Goal: Task Accomplishment & Management: Use online tool/utility

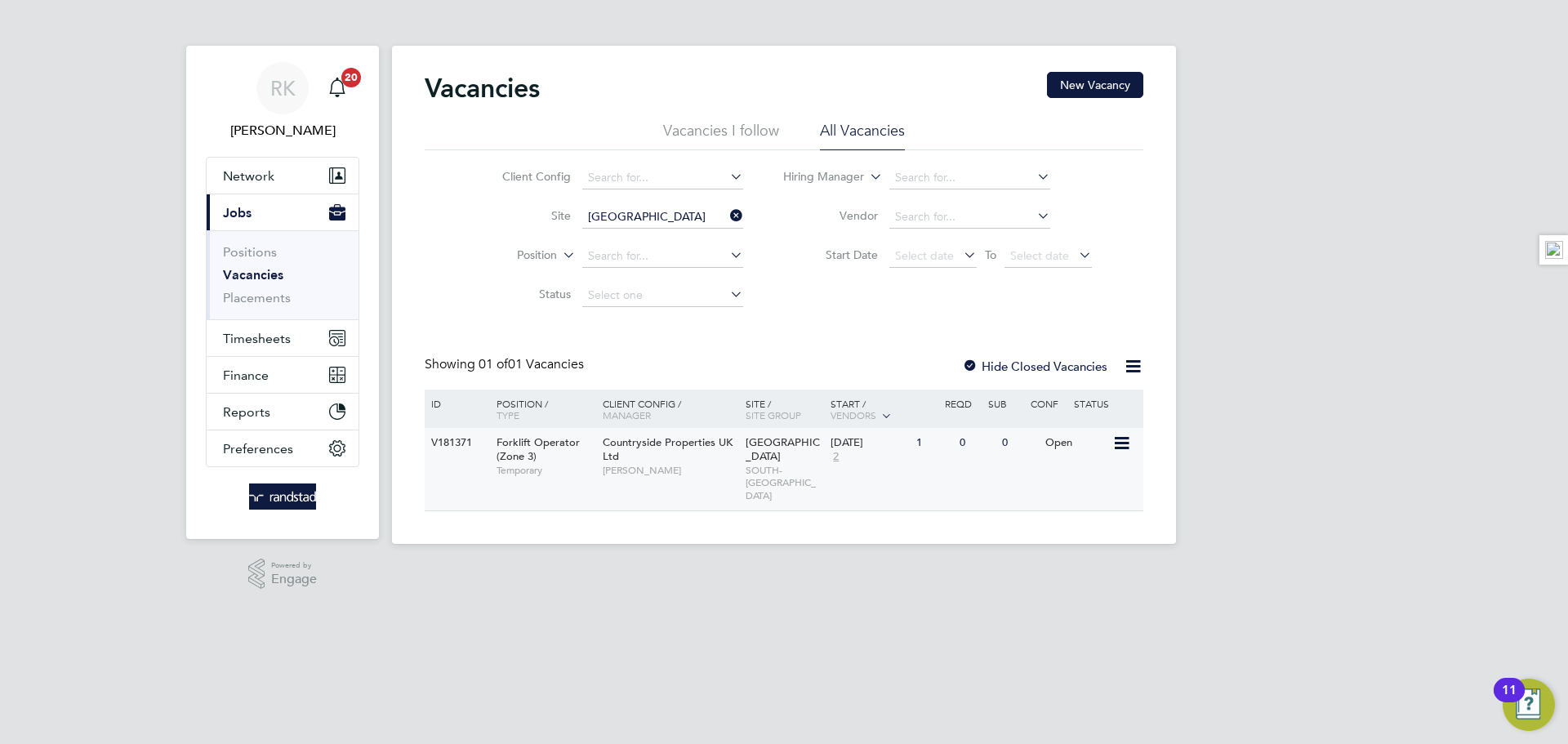
click at [696, 445] on span "Countryside Properties UK Ltd" at bounding box center [667, 449] width 130 height 28
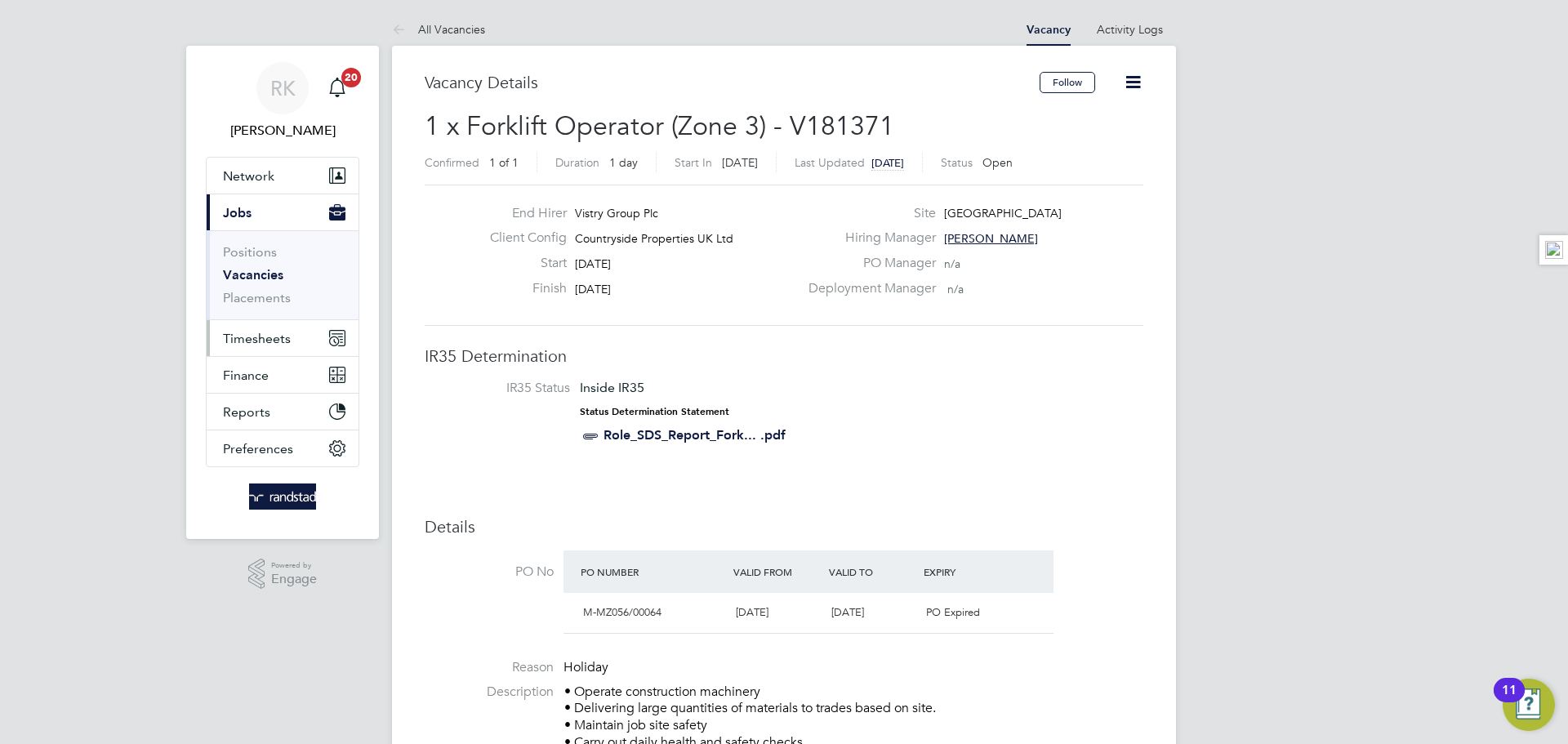
click at [257, 331] on span "Timesheets" at bounding box center [257, 339] width 68 height 16
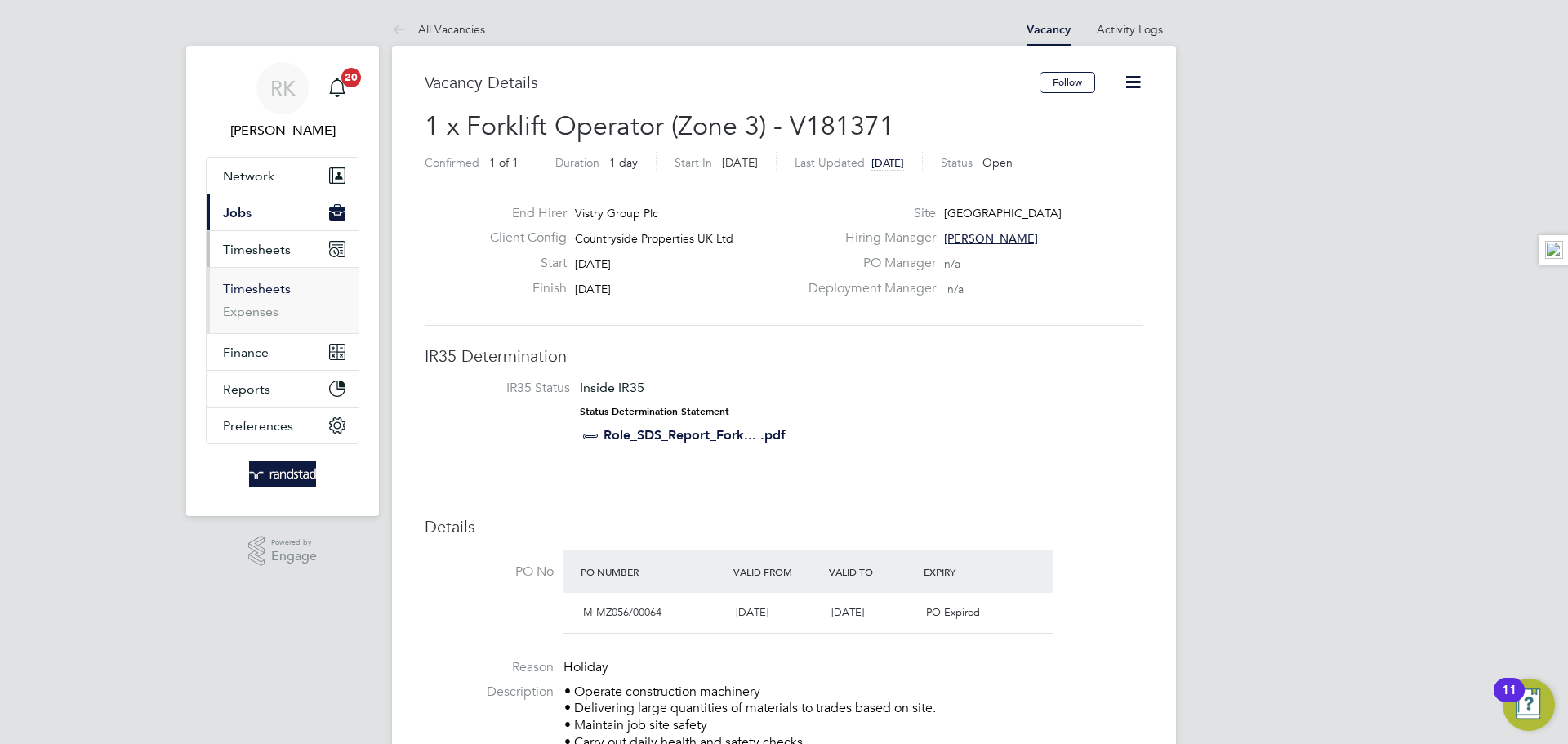
click at [257, 284] on link "Timesheets" at bounding box center [257, 288] width 68 height 16
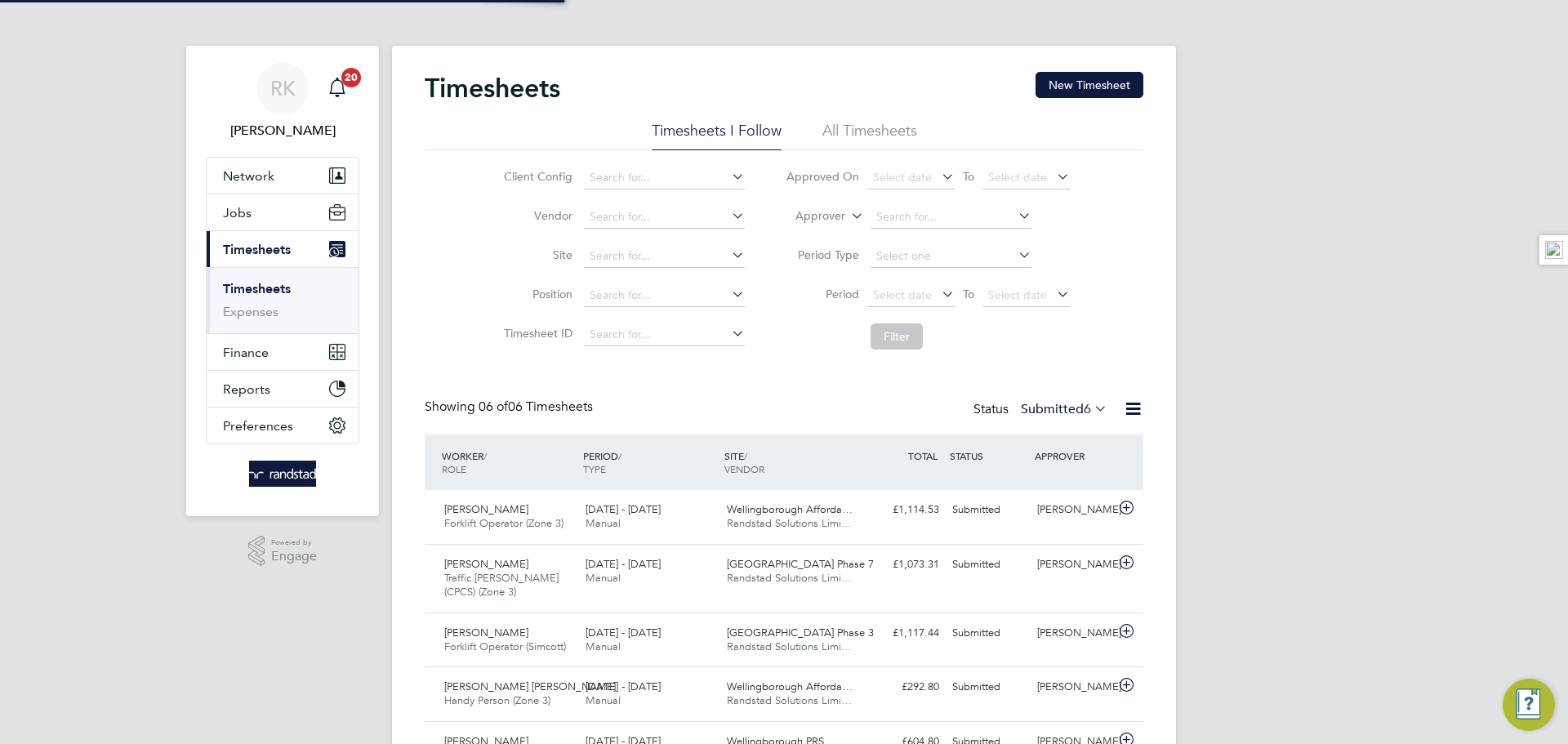
scroll to position [54, 142]
